Goal: Information Seeking & Learning: Learn about a topic

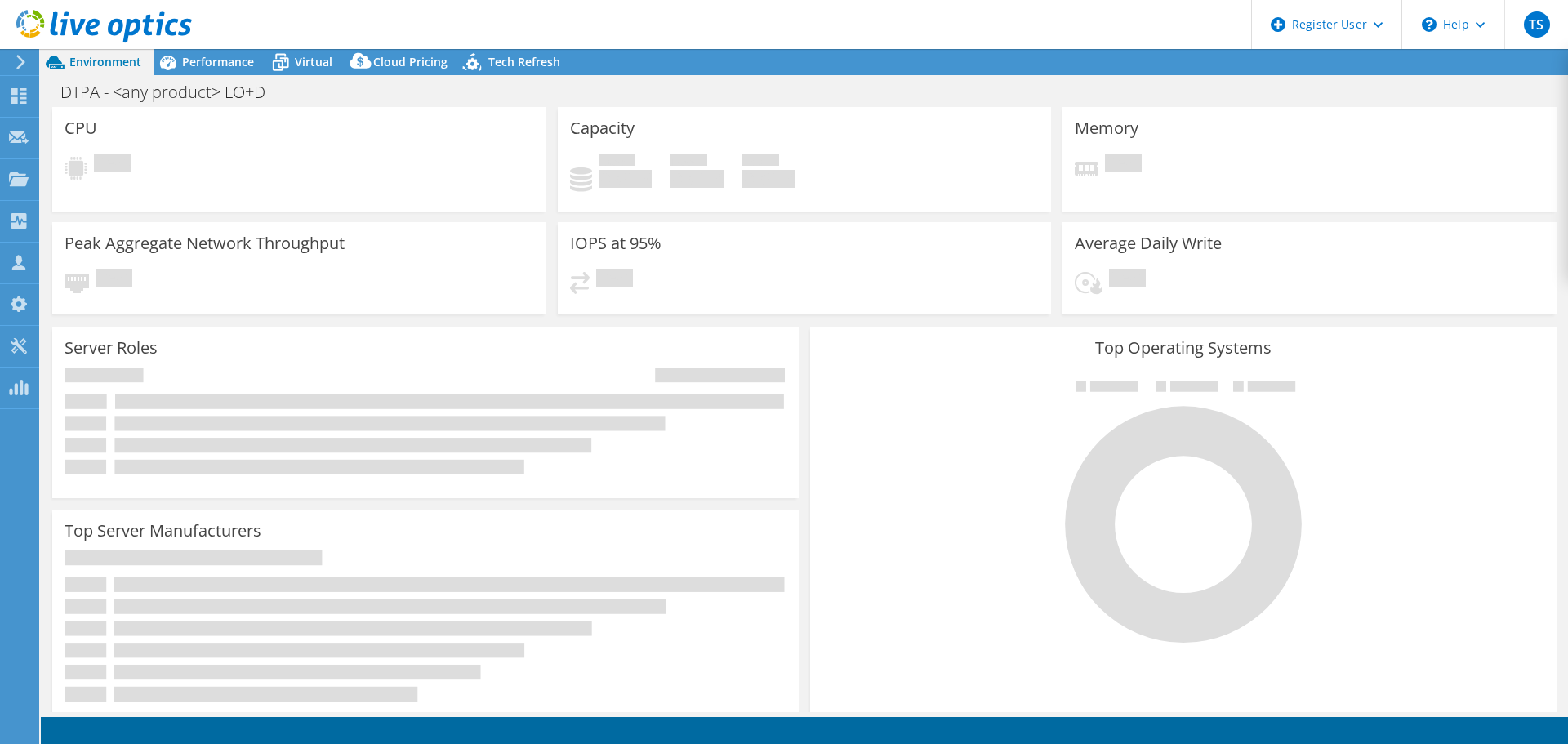
select select "USEast"
select select "USD"
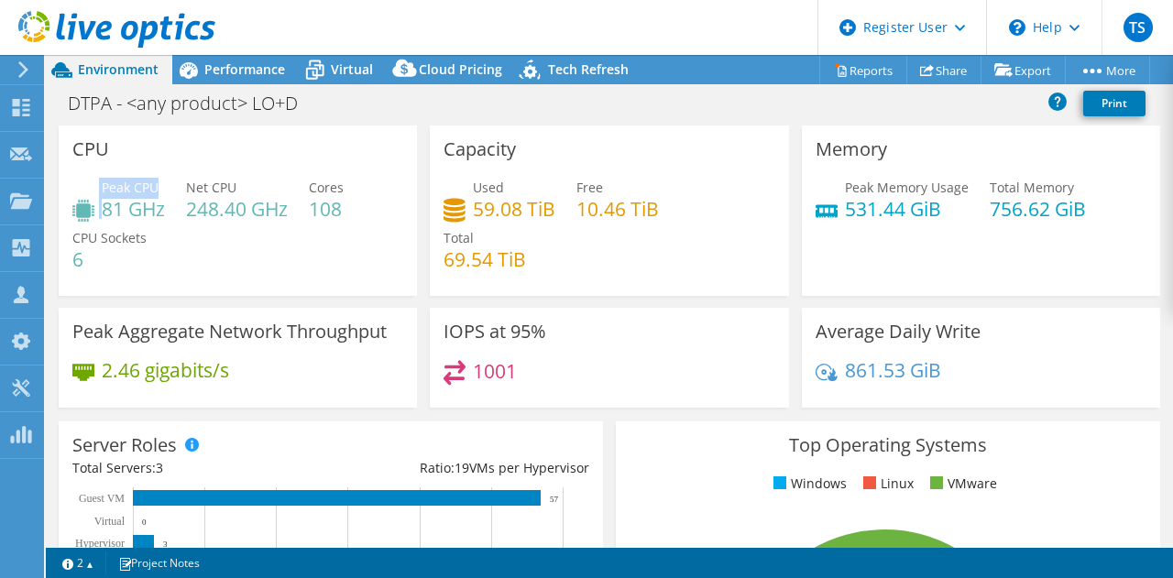
drag, startPoint x: 100, startPoint y: 183, endPoint x: 160, endPoint y: 190, distance: 60.8
click at [160, 190] on div "Peak CPU 81 GHz" at bounding box center [118, 198] width 93 height 41
drag, startPoint x: 178, startPoint y: 192, endPoint x: 236, endPoint y: 183, distance: 58.3
click at [236, 183] on div "Peak CPU 81 GHz Net CPU 248.40 GHz Cores 108 CPU Sockets 6" at bounding box center [237, 233] width 331 height 110
click at [802, 155] on div "Memory Peak Memory Usage 531.44 GiB Total Memory 756.62 GiB" at bounding box center [981, 211] width 358 height 171
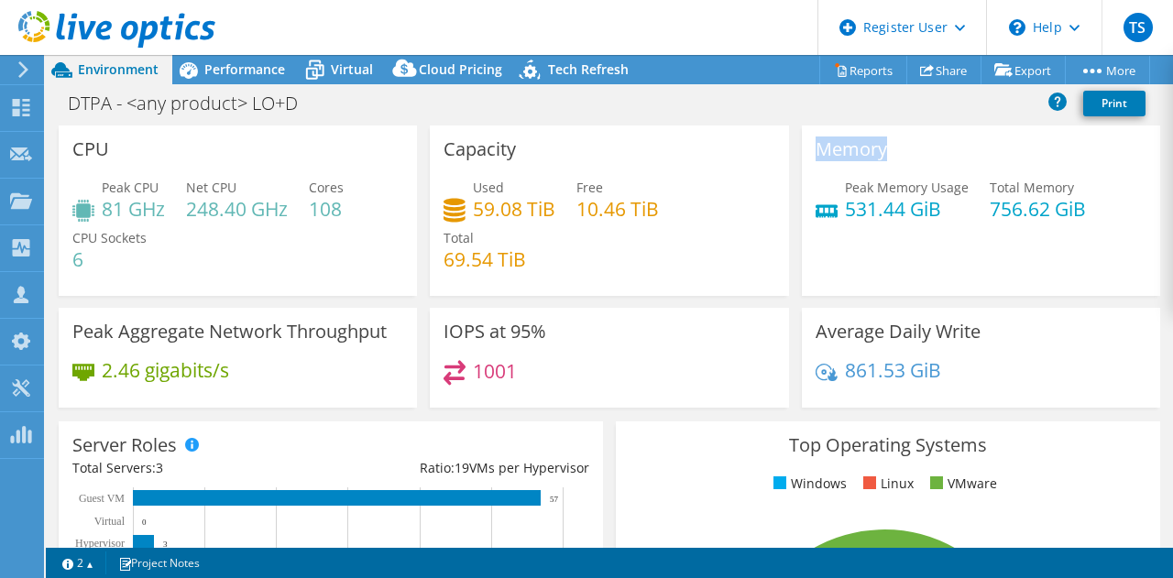
drag, startPoint x: 807, startPoint y: 151, endPoint x: 891, endPoint y: 150, distance: 84.3
click at [891, 150] on div "Memory Peak Memory Usage 531.44 GiB Total Memory 756.62 GiB" at bounding box center [981, 211] width 358 height 171
drag, startPoint x: 835, startPoint y: 190, endPoint x: 969, endPoint y: 190, distance: 133.8
click at [969, 190] on div "Peak Memory Usage 531.44 GiB Total Memory 756.62 GiB" at bounding box center [981, 208] width 331 height 60
click at [947, 197] on div "Peak Memory Usage 531.44 GiB" at bounding box center [907, 198] width 124 height 41
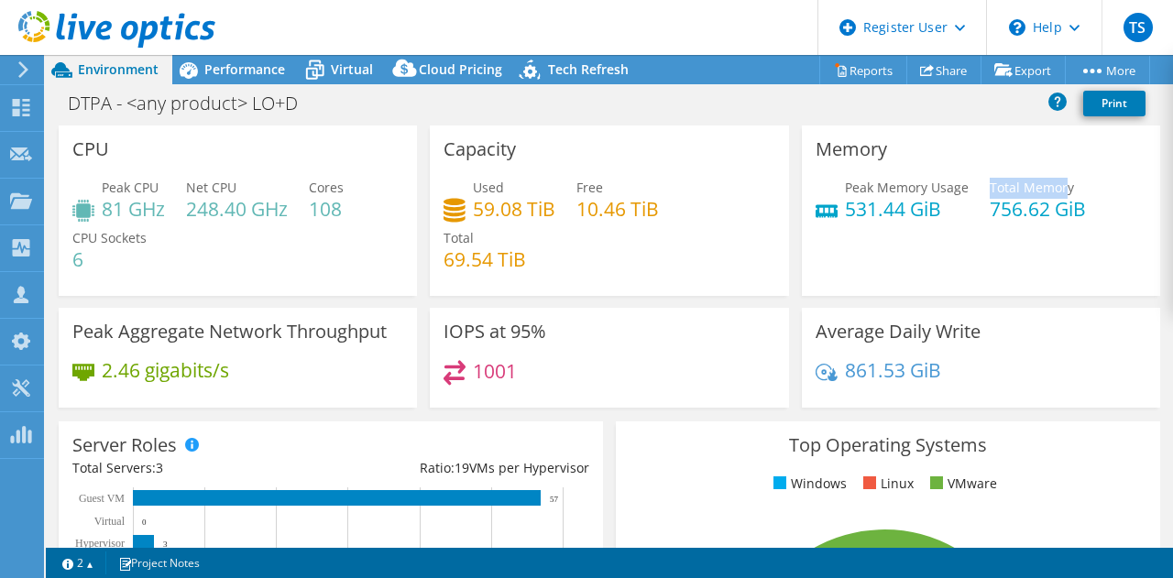
drag, startPoint x: 981, startPoint y: 182, endPoint x: 1058, endPoint y: 184, distance: 77.0
click at [1058, 184] on span "Total Memory" at bounding box center [1032, 187] width 84 height 17
drag, startPoint x: 807, startPoint y: 332, endPoint x: 970, endPoint y: 330, distance: 163.2
click at [970, 330] on h3 "Average Daily Write" at bounding box center [898, 332] width 165 height 20
drag, startPoint x: 437, startPoint y: 326, endPoint x: 540, endPoint y: 327, distance: 102.7
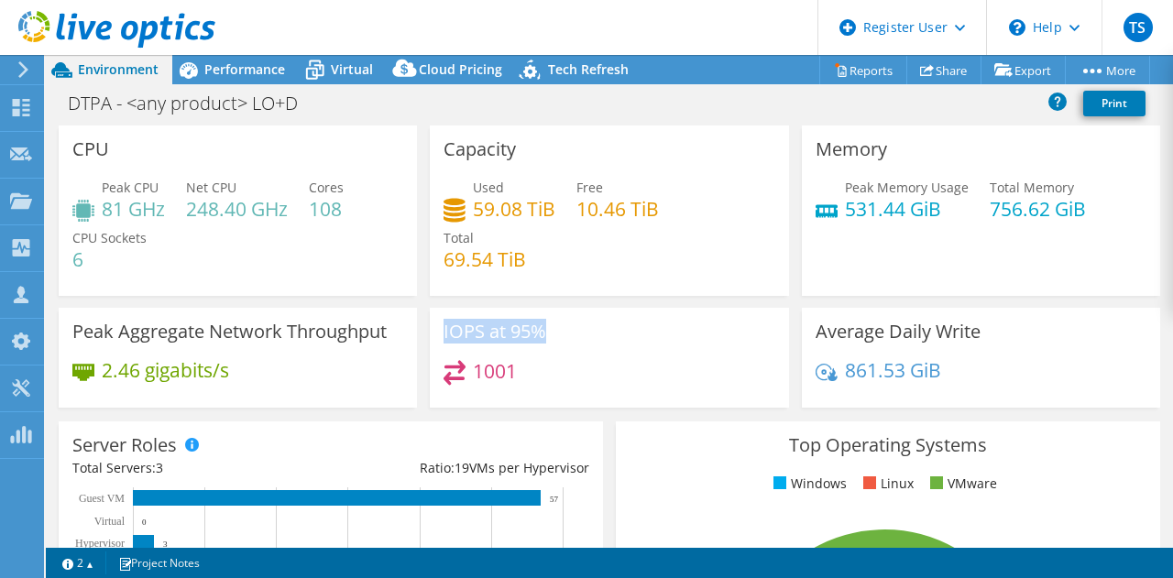
click at [540, 327] on div "IOPS at 95% 1001" at bounding box center [609, 358] width 358 height 100
drag, startPoint x: 207, startPoint y: 327, endPoint x: 281, endPoint y: 328, distance: 74.3
click at [283, 329] on h3 "Peak Aggregate Network Throughput" at bounding box center [229, 332] width 314 height 20
click at [303, 371] on div "2.46 gigabits/s" at bounding box center [237, 379] width 331 height 39
click at [215, 329] on h3 "Peak Aggregate Network Throughput" at bounding box center [229, 332] width 314 height 20
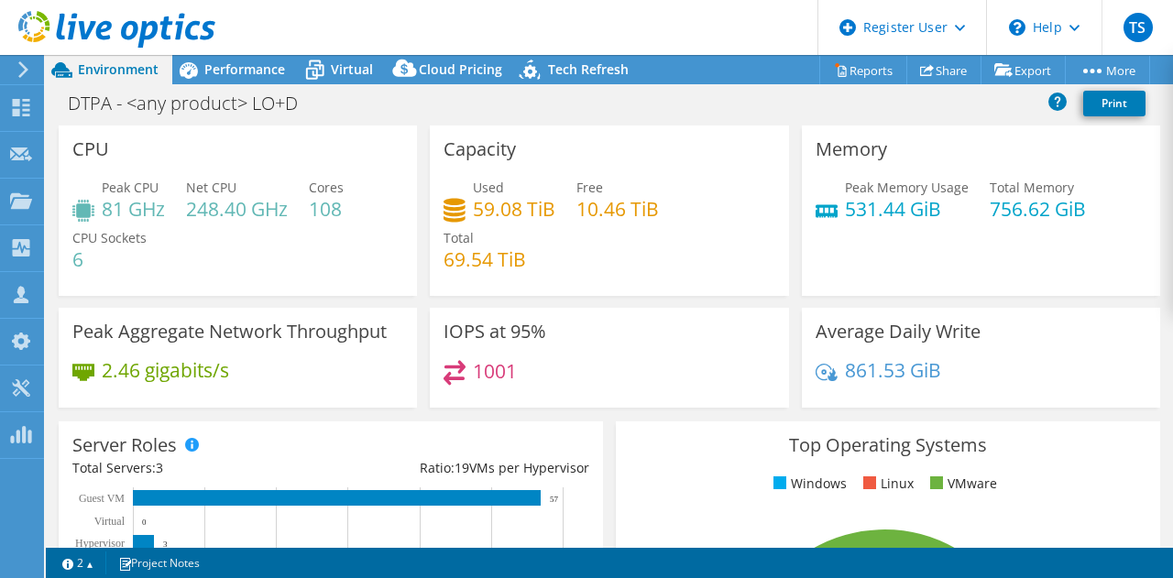
click at [225, 349] on div "Peak Aggregate Network Throughput 2.46 gigabits/s" at bounding box center [238, 358] width 358 height 100
drag, startPoint x: 208, startPoint y: 333, endPoint x: 283, endPoint y: 336, distance: 75.3
click at [283, 336] on h3 "Peak Aggregate Network Throughput" at bounding box center [229, 332] width 314 height 20
click at [284, 358] on div "Peak Aggregate Network Throughput 2.46 gigabits/s" at bounding box center [238, 358] width 358 height 100
click at [221, 65] on span "Performance" at bounding box center [244, 69] width 81 height 17
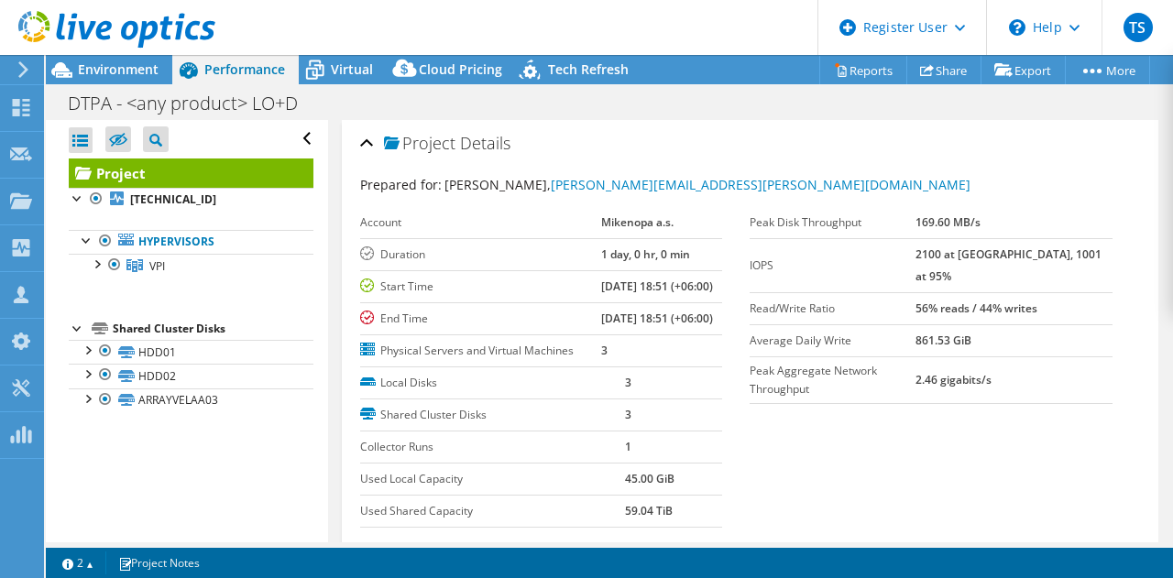
drag, startPoint x: 948, startPoint y: 285, endPoint x: 1080, endPoint y: 296, distance: 132.5
click at [1080, 296] on tr "Read/Write Ratio 56% reads / 44% writes" at bounding box center [931, 308] width 363 height 32
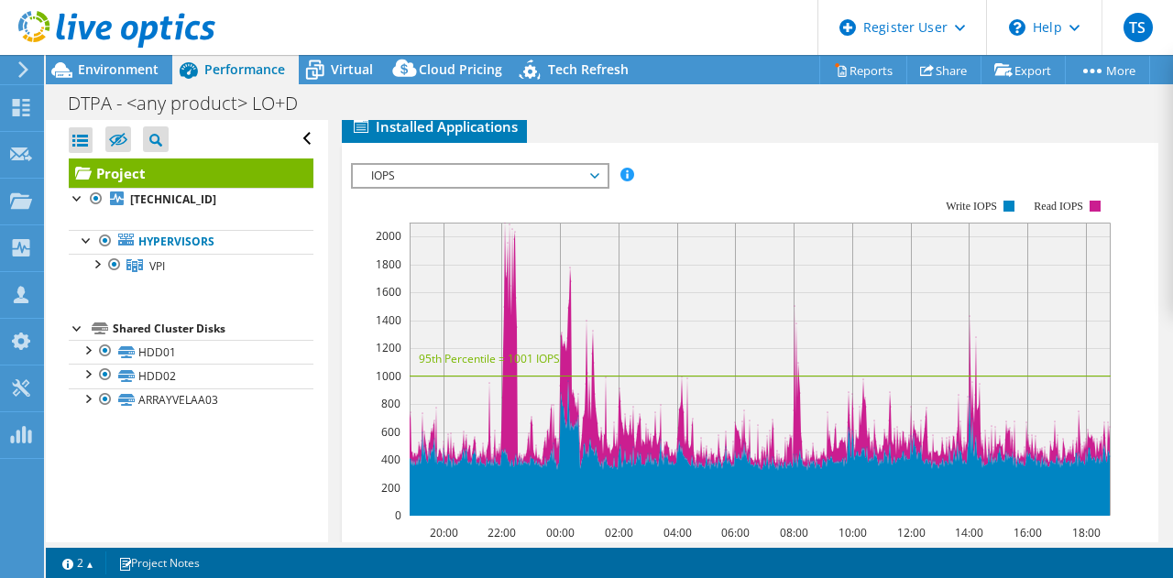
scroll to position [550, 0]
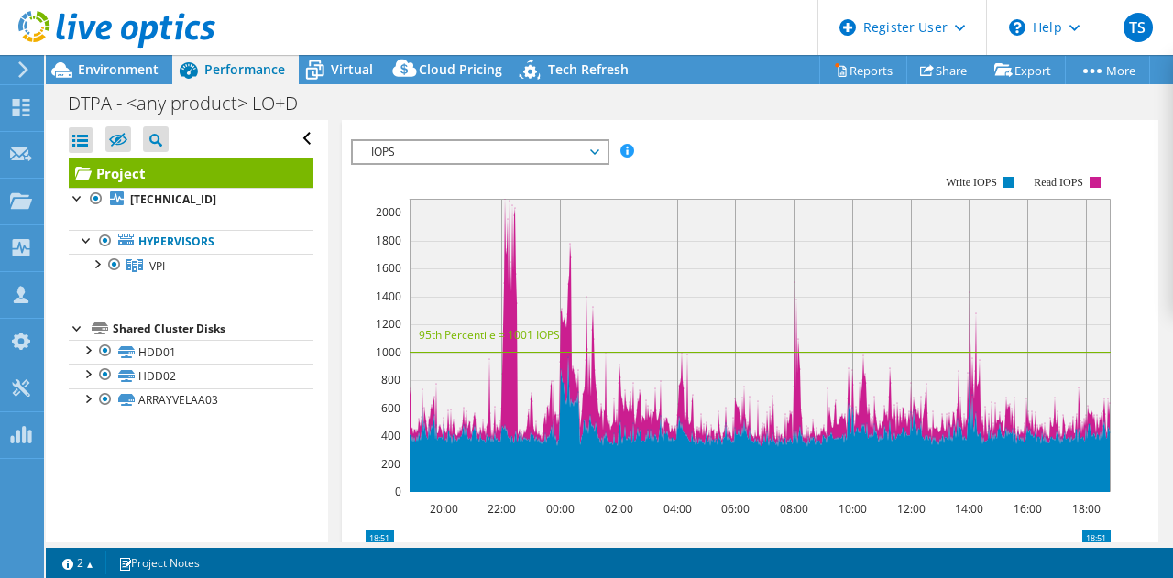
click at [519, 163] on span "IOPS" at bounding box center [480, 152] width 236 height 22
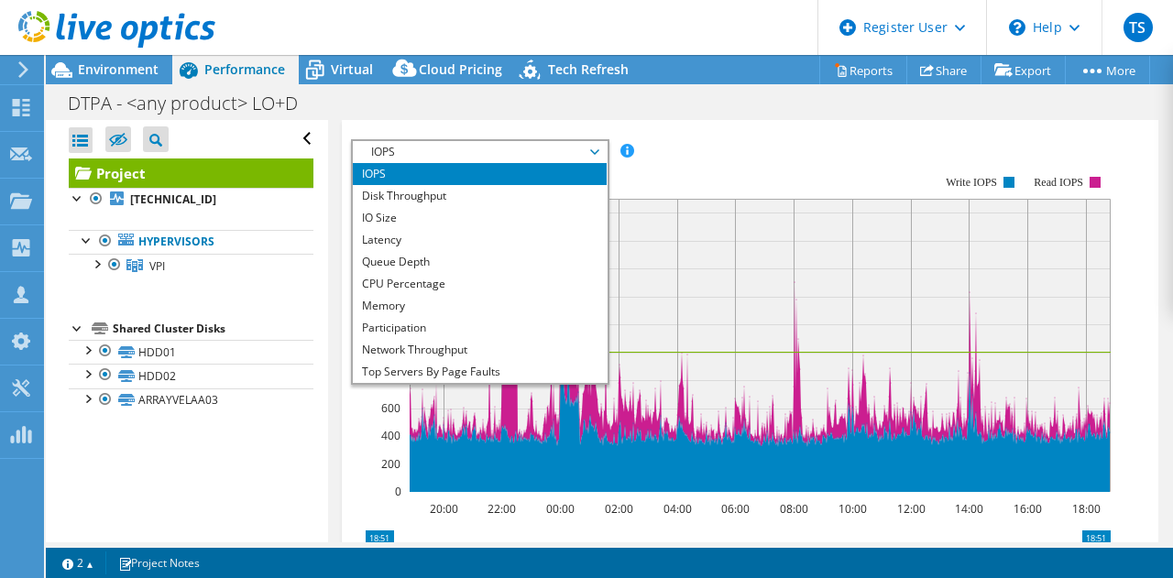
drag, startPoint x: 517, startPoint y: 214, endPoint x: 547, endPoint y: 217, distance: 30.5
click at [517, 163] on span "IOPS" at bounding box center [480, 152] width 236 height 22
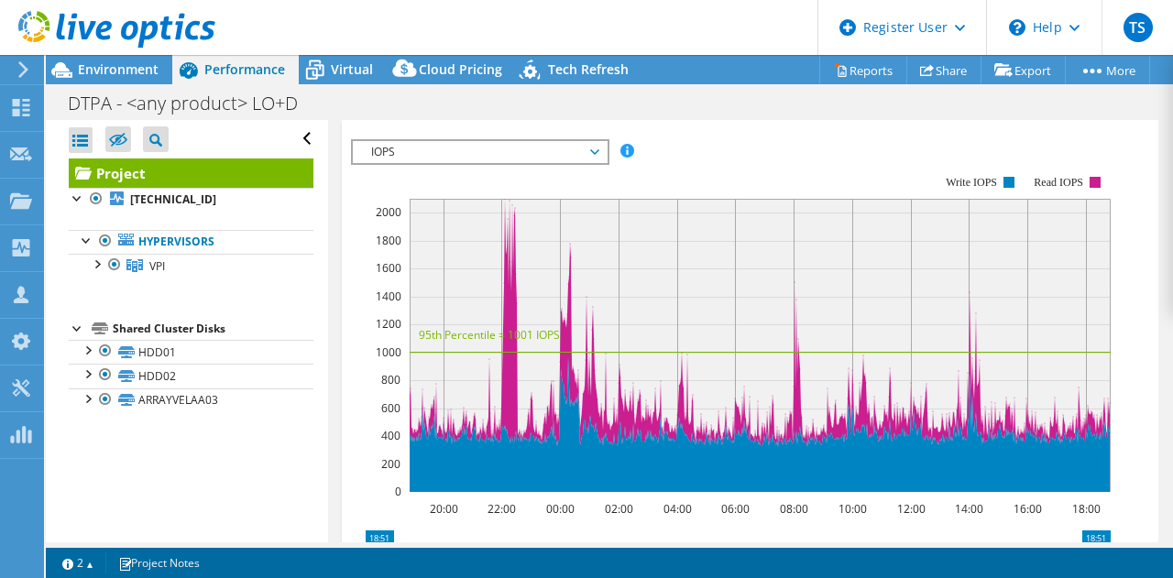
click at [573, 163] on span "IOPS" at bounding box center [480, 152] width 236 height 22
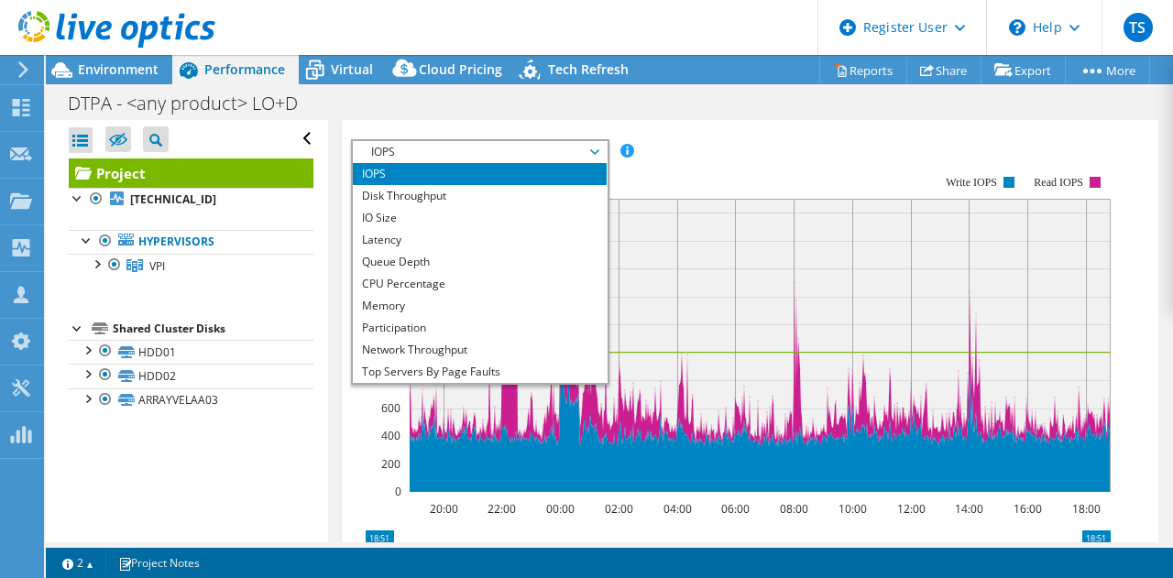
click at [695, 220] on rect at bounding box center [731, 333] width 760 height 367
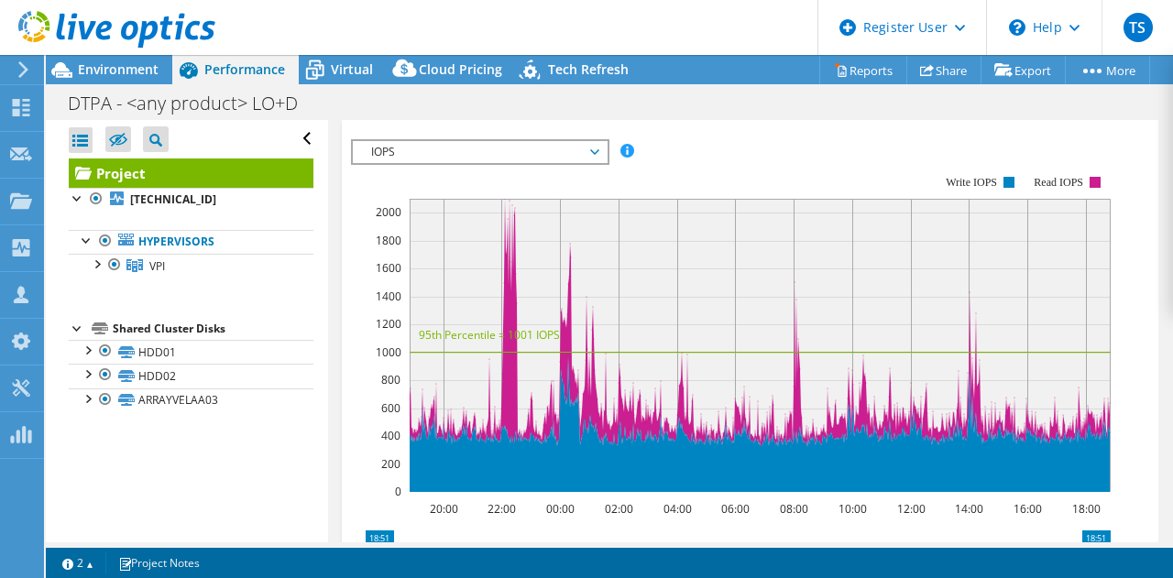
click at [533, 163] on span "IOPS" at bounding box center [480, 152] width 236 height 22
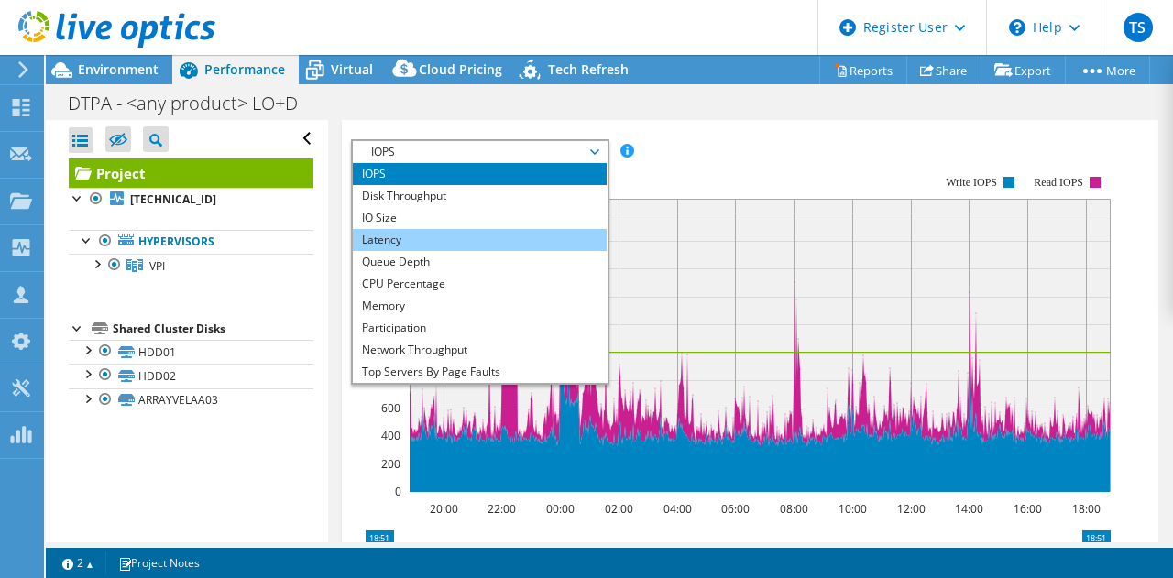
click at [493, 251] on li "Latency" at bounding box center [480, 240] width 254 height 22
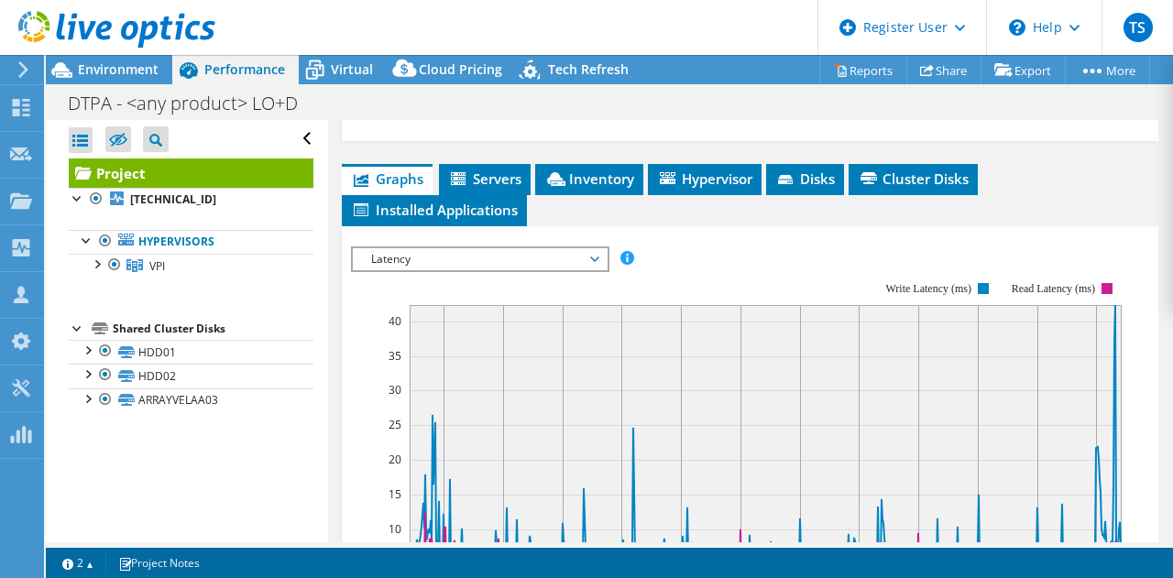
scroll to position [458, 0]
